Goal: Transaction & Acquisition: Purchase product/service

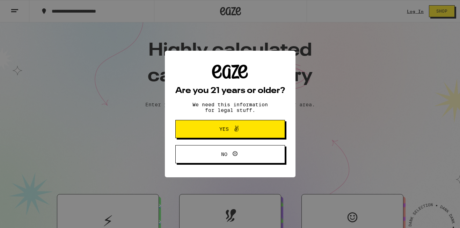
click at [241, 127] on span "Yes" at bounding box center [230, 128] width 53 height 9
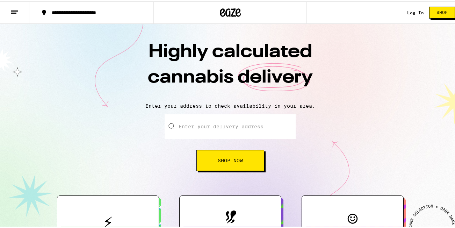
click at [411, 7] on div "Log In Shop" at bounding box center [433, 11] width 53 height 22
click at [410, 13] on link "Log In" at bounding box center [415, 11] width 17 height 5
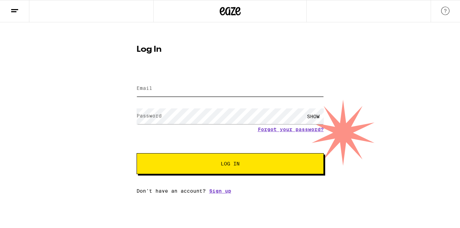
click at [186, 84] on input "Email" at bounding box center [229, 89] width 187 height 16
type input "[EMAIL_ADDRESS][DOMAIN_NAME]"
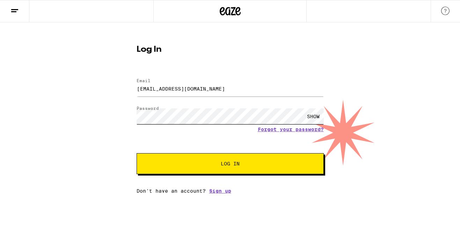
click at [136, 153] on button "Log In" at bounding box center [229, 163] width 187 height 21
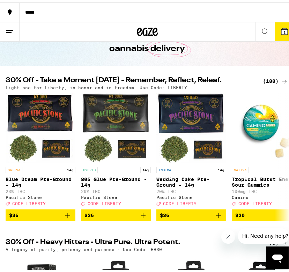
scroll to position [42, 0]
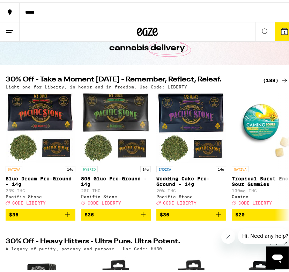
click at [267, 79] on div "(188)" at bounding box center [276, 78] width 26 height 8
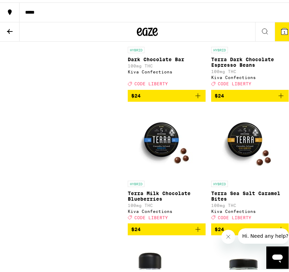
scroll to position [6879, 0]
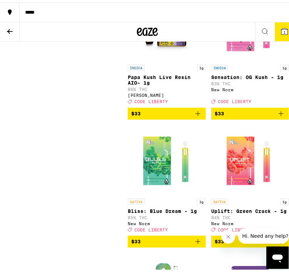
scroll to position [8759, 0]
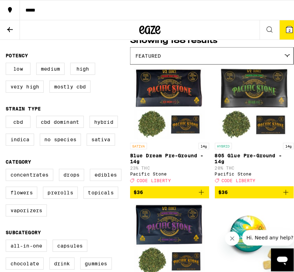
scroll to position [59, 0]
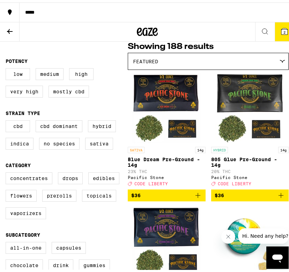
click at [281, 199] on button "$36" at bounding box center [250, 193] width 78 height 12
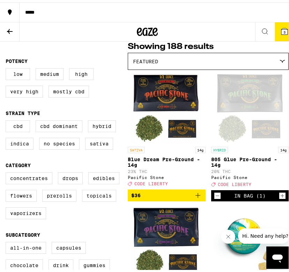
click at [280, 33] on button "3" at bounding box center [285, 29] width 20 height 19
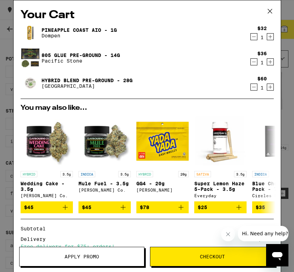
click at [251, 88] on icon "Decrement" at bounding box center [254, 87] width 6 height 8
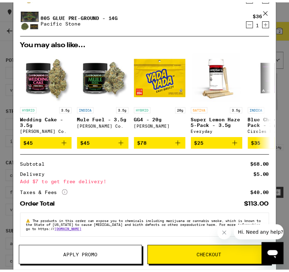
scroll to position [43, 0]
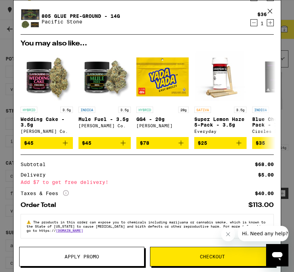
click at [74, 227] on button "Apply Promo" at bounding box center [81, 256] width 125 height 20
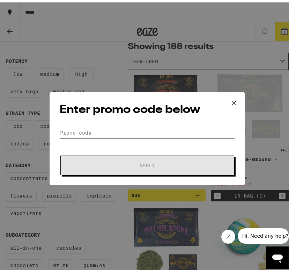
click at [100, 132] on input "Promo Code" at bounding box center [147, 130] width 175 height 10
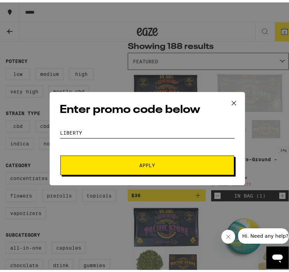
type input "LIBERTY"
click at [125, 158] on button "Apply" at bounding box center [147, 163] width 174 height 20
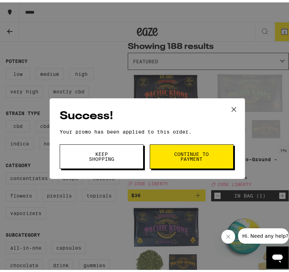
click at [189, 158] on span "Continue to payment" at bounding box center [192, 154] width 36 height 10
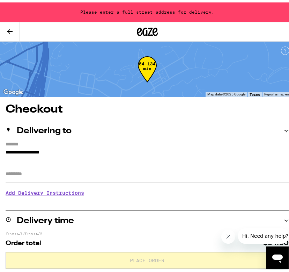
click at [63, 152] on input "**********" at bounding box center [147, 152] width 283 height 12
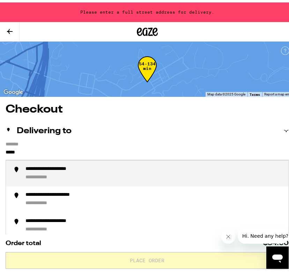
click at [72, 167] on div "**********" at bounding box center [61, 166] width 73 height 7
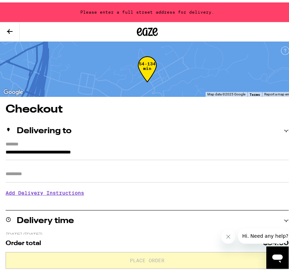
type input "**********"
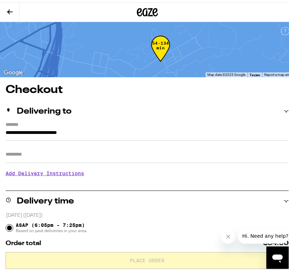
click at [69, 168] on h3 "Add Delivery Instructions" at bounding box center [147, 171] width 283 height 16
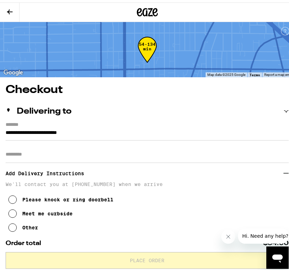
click at [49, 157] on input "Apt/Suite" at bounding box center [147, 151] width 283 height 17
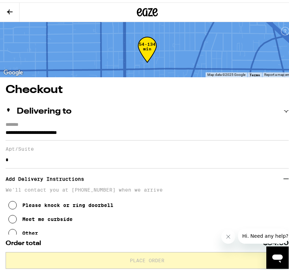
type input "**********"
click at [37, 205] on div "Please knock or ring doorbell" at bounding box center [67, 203] width 91 height 6
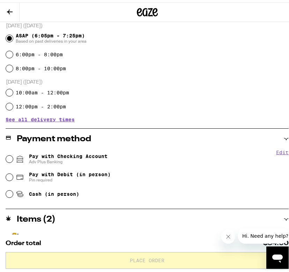
scroll to position [254, 0]
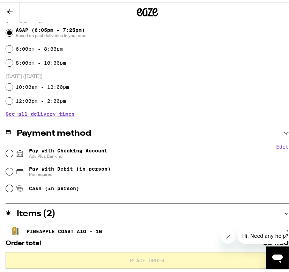
click at [61, 147] on span "Pay with Checking Account Adv Plus Banking" at bounding box center [68, 150] width 79 height 11
click at [13, 147] on input "Pay with Checking Account Adv Plus Banking" at bounding box center [9, 150] width 7 height 7
radio input "true"
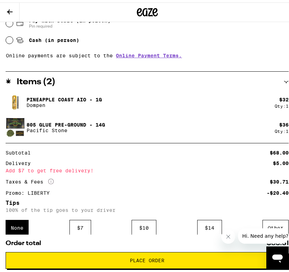
scroll to position [456, 0]
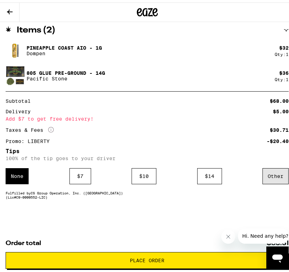
click at [266, 169] on div "Other" at bounding box center [276, 173] width 26 height 16
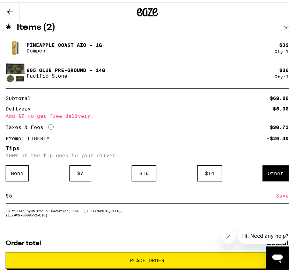
type input "5"
click at [276, 196] on div "Save" at bounding box center [282, 192] width 13 height 15
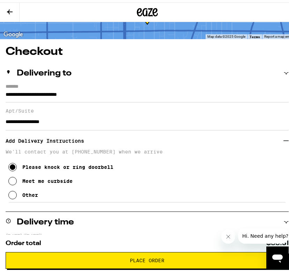
scroll to position [0, 0]
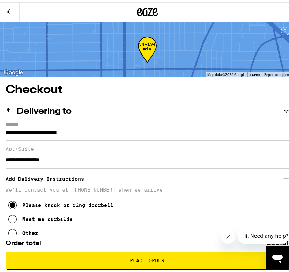
click at [229, 227] on icon "Close message from company" at bounding box center [229, 236] width 6 height 6
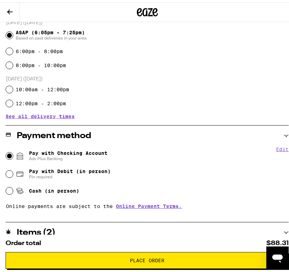
scroll to position [488, 0]
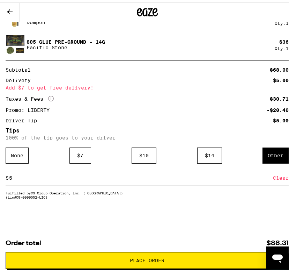
click at [171, 227] on span "Place Order" at bounding box center [147, 257] width 271 height 5
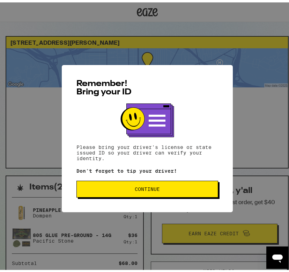
click at [175, 185] on span "Continue" at bounding box center [147, 186] width 130 height 5
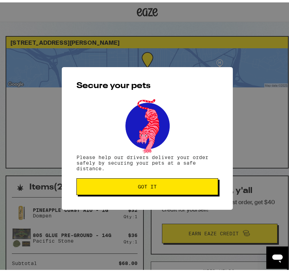
click at [175, 185] on span "Got it" at bounding box center [147, 184] width 130 height 5
